Goal: Information Seeking & Learning: Learn about a topic

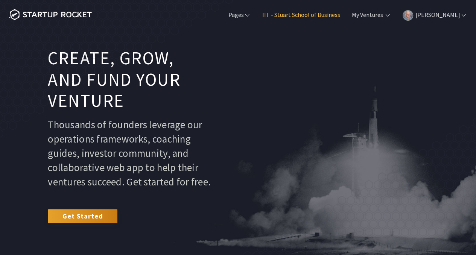
click at [300, 15] on link "IIT - Stuart School of Business" at bounding box center [300, 15] width 79 height 8
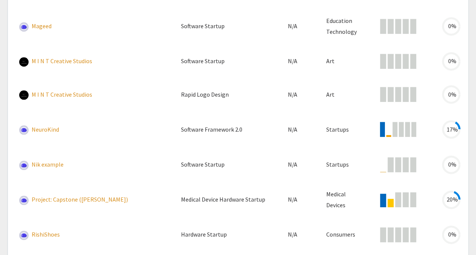
scroll to position [597, 0]
click at [41, 127] on link "NeuroKind" at bounding box center [45, 129] width 27 height 8
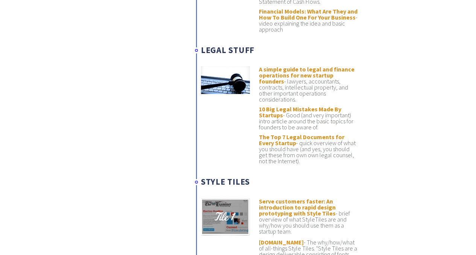
scroll to position [2760, 0]
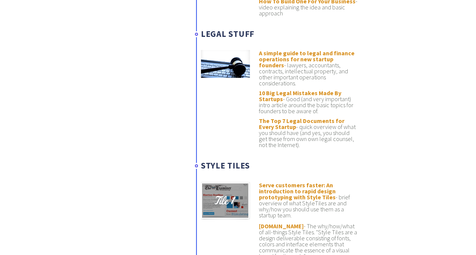
scroll to position [2775, 0]
click at [308, 49] on link "A simple guide to legal and finance operations for new startup founders" at bounding box center [307, 59] width 96 height 20
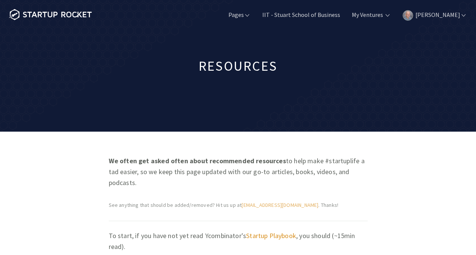
scroll to position [2775, 0]
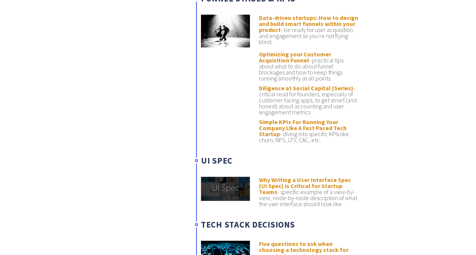
scroll to position [1669, 0]
